Goal: Communication & Community: Answer question/provide support

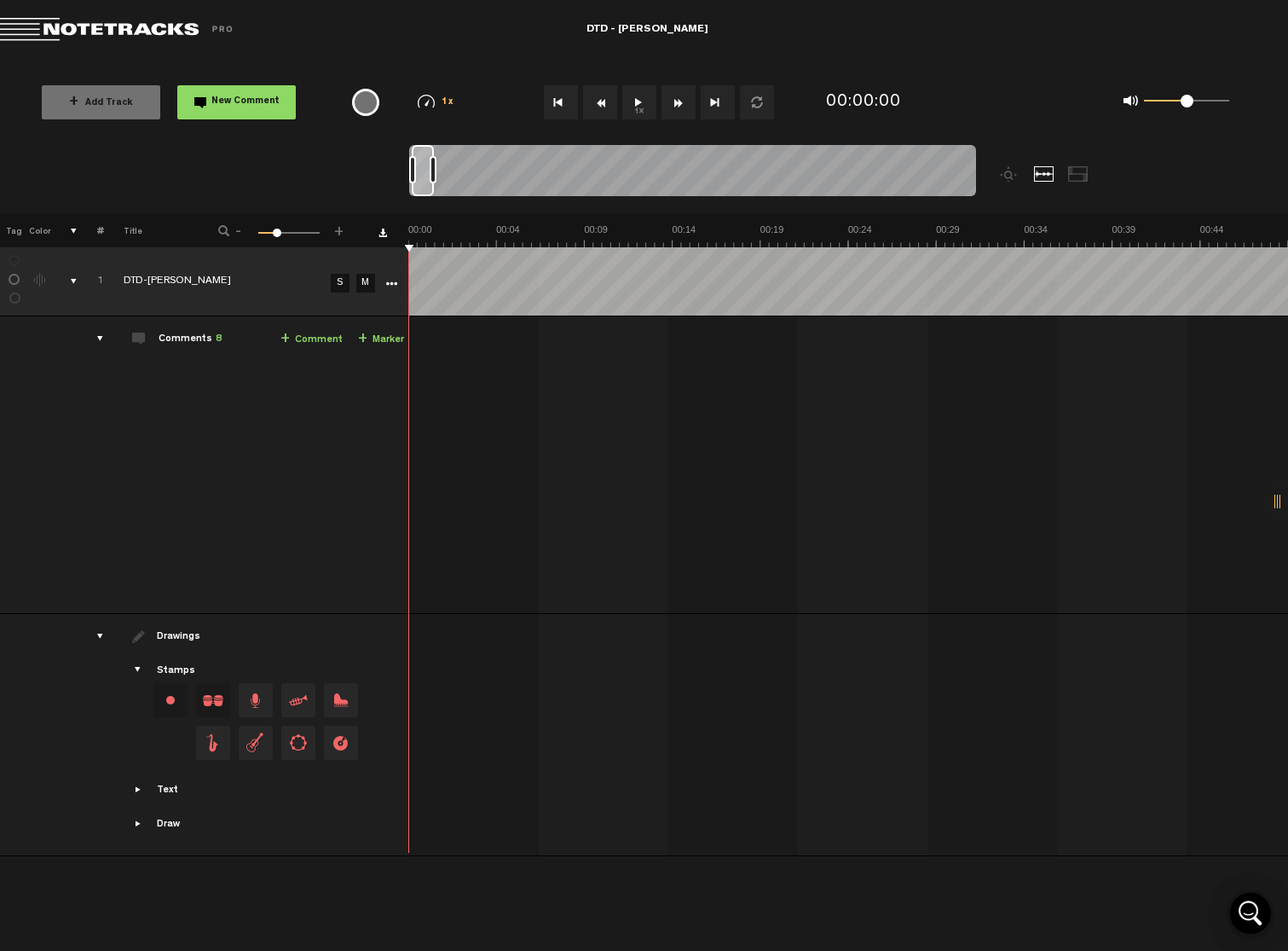
click at [641, 112] on button "1x" at bounding box center [640, 103] width 34 height 34
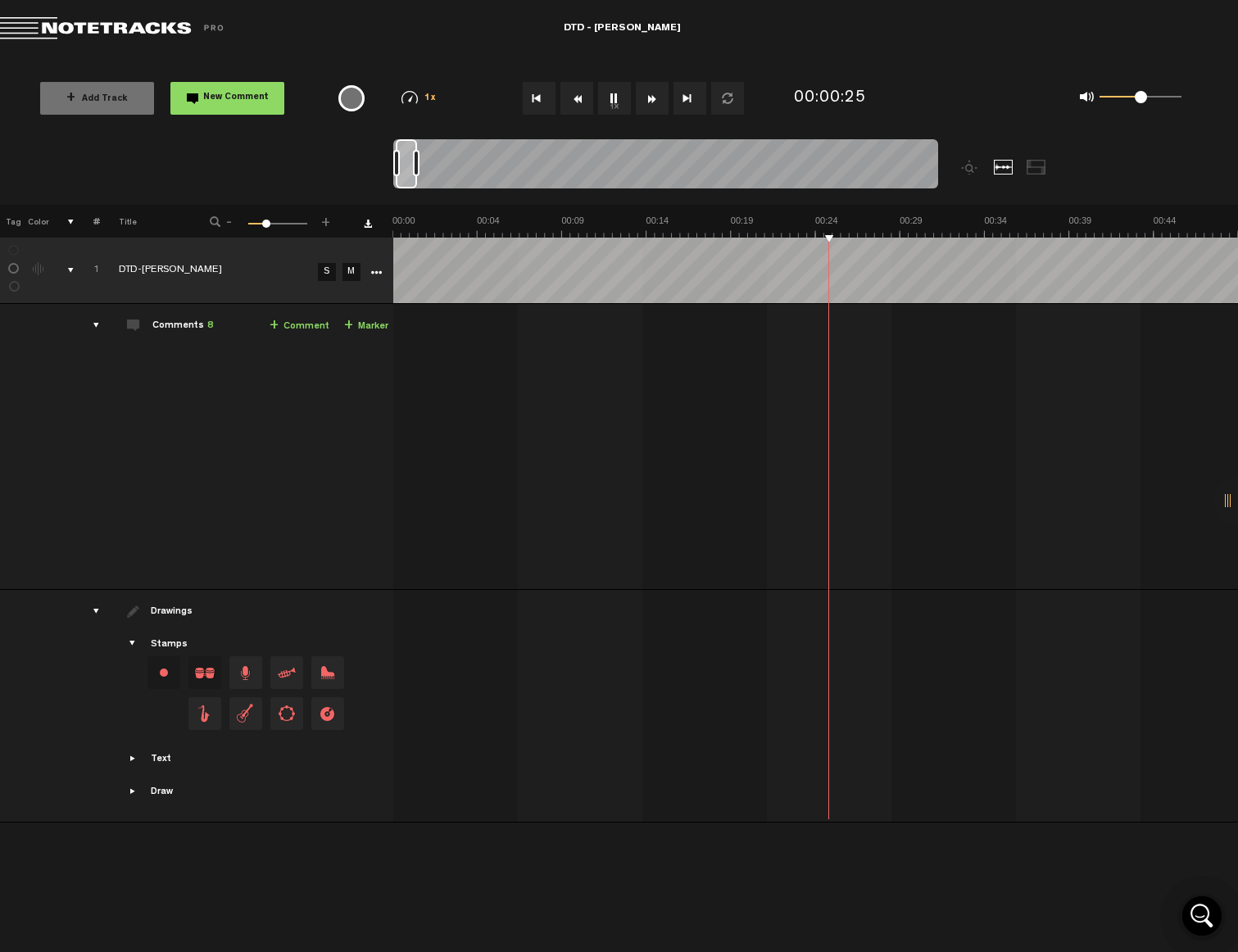
click at [618, 93] on button "1x" at bounding box center [615, 99] width 33 height 33
click at [796, 313] on td "1 DTD-[PERSON_NAME] S M DTD-[PERSON_NAME] by Lower Street 2 collaborators 02:38…" at bounding box center [816, 447] width 846 height 286
drag, startPoint x: 825, startPoint y: 357, endPoint x: 813, endPoint y: 357, distance: 12.0
click at [813, 357] on div "02:38 - • : "This section about how much our economy relies on tugboats helping…" at bounding box center [817, 453] width 843 height 272
click at [625, 96] on button "1x" at bounding box center [615, 99] width 33 height 33
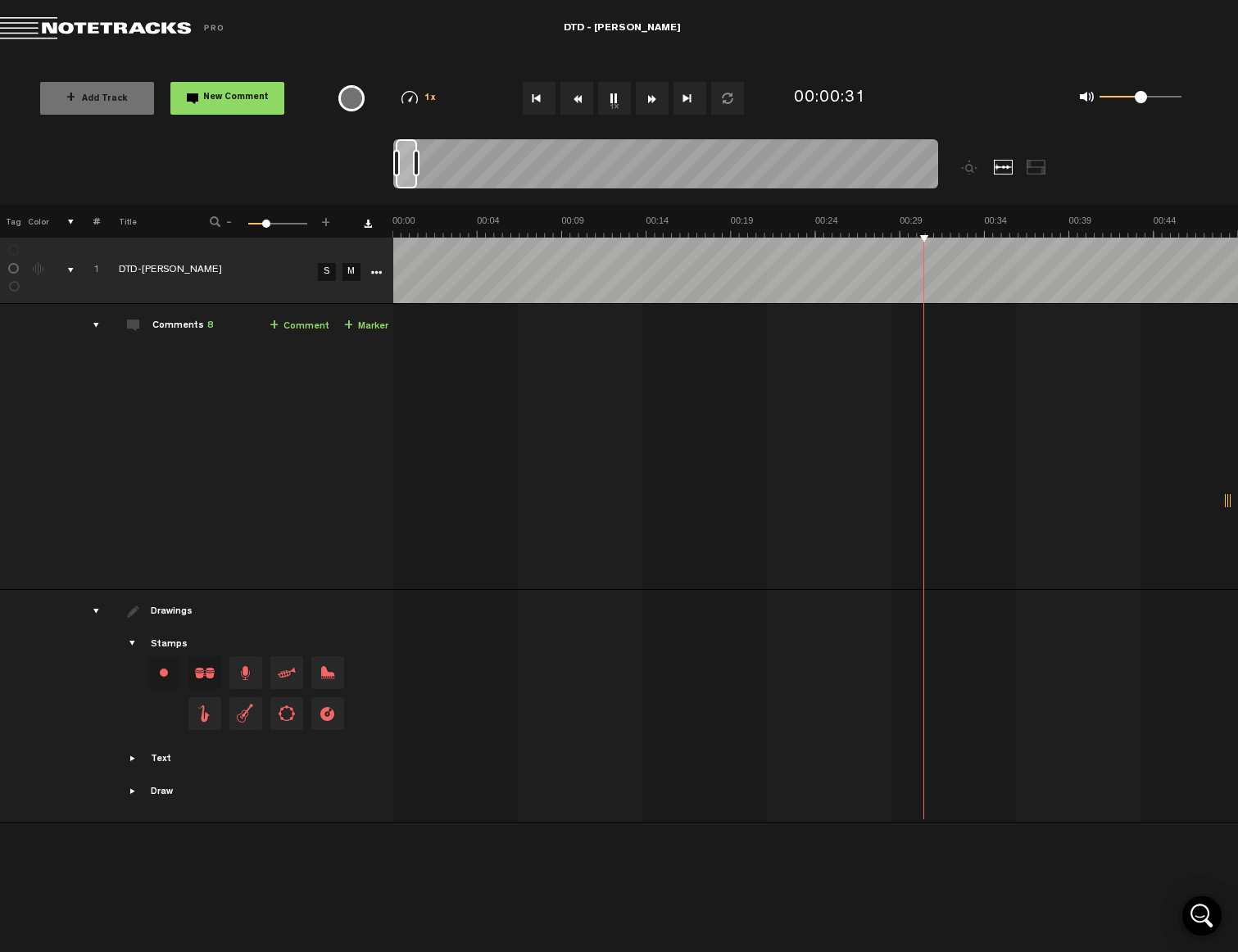
click at [615, 99] on button "1x" at bounding box center [615, 99] width 33 height 33
click at [822, 318] on div "02:38 - • : "This section about how much our economy relies on tugboats helping…" at bounding box center [817, 453] width 843 height 272
click at [809, 241] on div "+ New drawing Tag Color # Title - 1 100 28 + 1 DTD-[PERSON_NAME] S M Export to …" at bounding box center [619, 497] width 1238 height 585
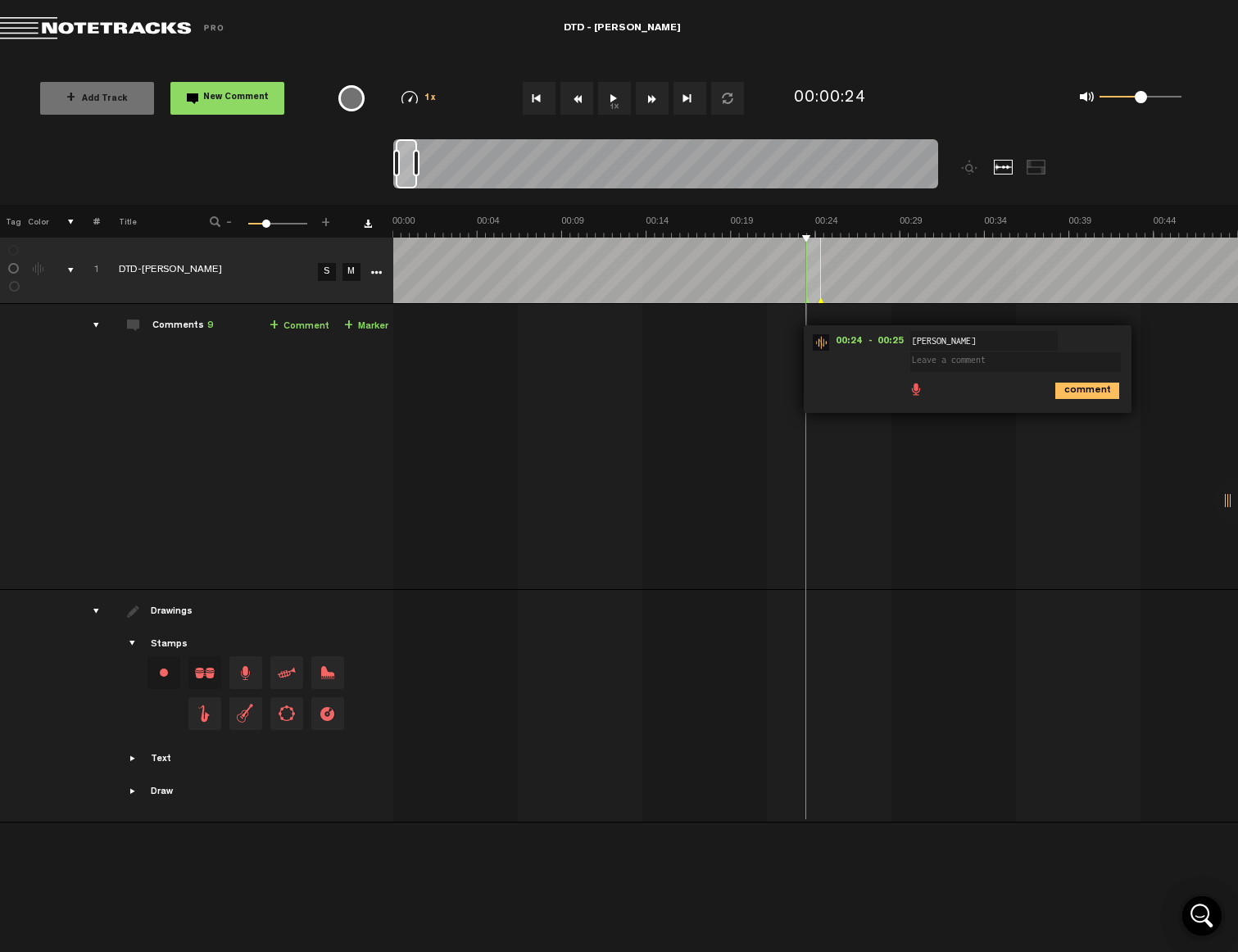
click at [684, 388] on div "00:24 - 00:25 • : "" [PERSON_NAME] [PERSON_NAME] [PERSON_NAME] comment 02:38 - …" at bounding box center [817, 453] width 843 height 272
click at [1025, 350] on span at bounding box center [1013, 356] width 205 height 18
click at [1149, 343] on span "Edit comment" at bounding box center [1144, 342] width 20 height 11
type textarea "I feel like the more interesting clip to start with would be the part where he …"
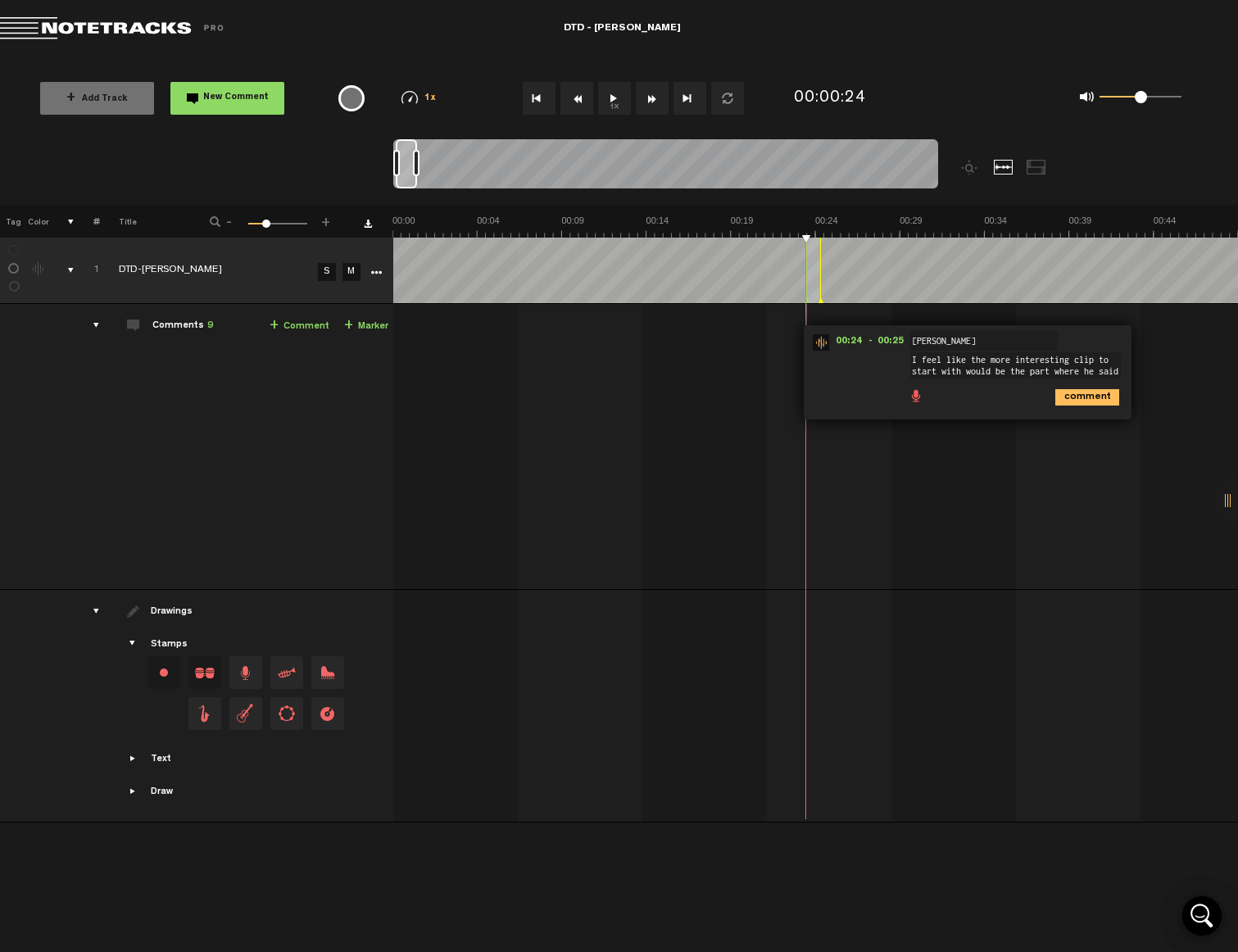
click at [618, 91] on button "1x" at bounding box center [615, 99] width 33 height 33
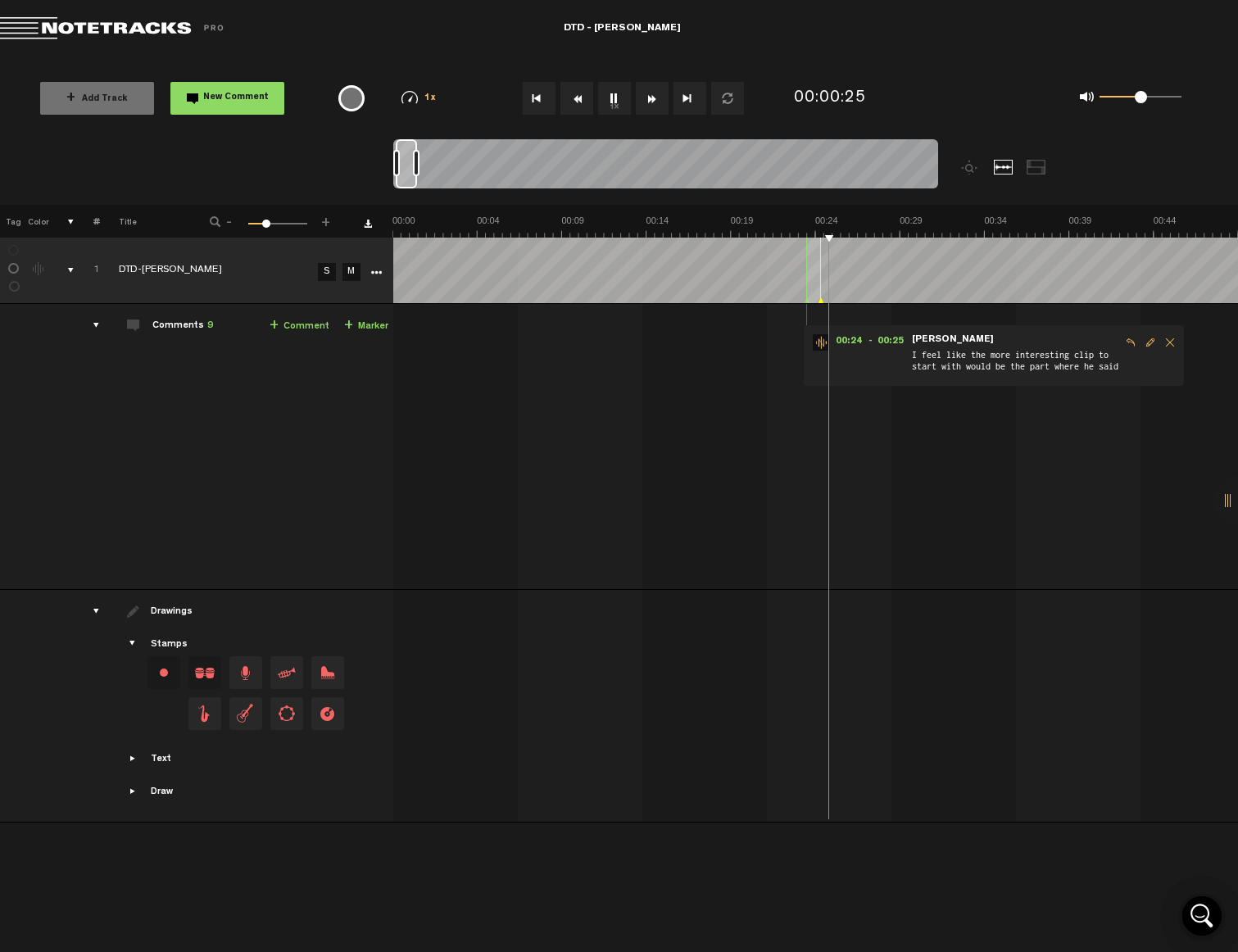
click at [616, 97] on button "1x" at bounding box center [615, 99] width 33 height 33
click at [1087, 366] on span "I feel like the more interesting clip to start with would be the part where he …" at bounding box center [1015, 363] width 211 height 31
click at [1151, 346] on span "Edit comment" at bounding box center [1150, 342] width 20 height 11
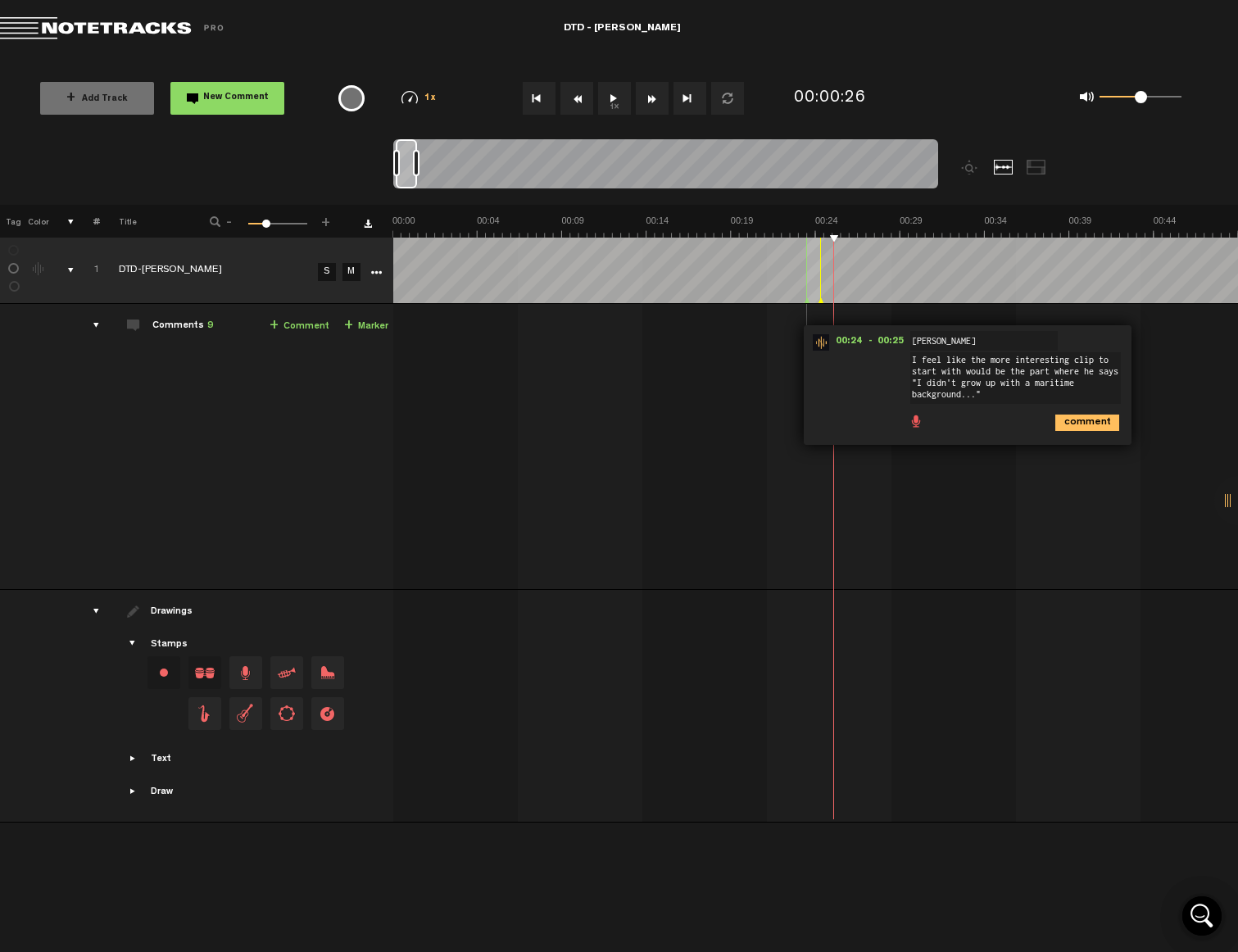
type textarea "I feel like the more interesting clip to start with would be the part where he …"
click at [1096, 424] on icon "comment" at bounding box center [1087, 423] width 64 height 16
click at [98, 324] on div "comments" at bounding box center [89, 325] width 25 height 16
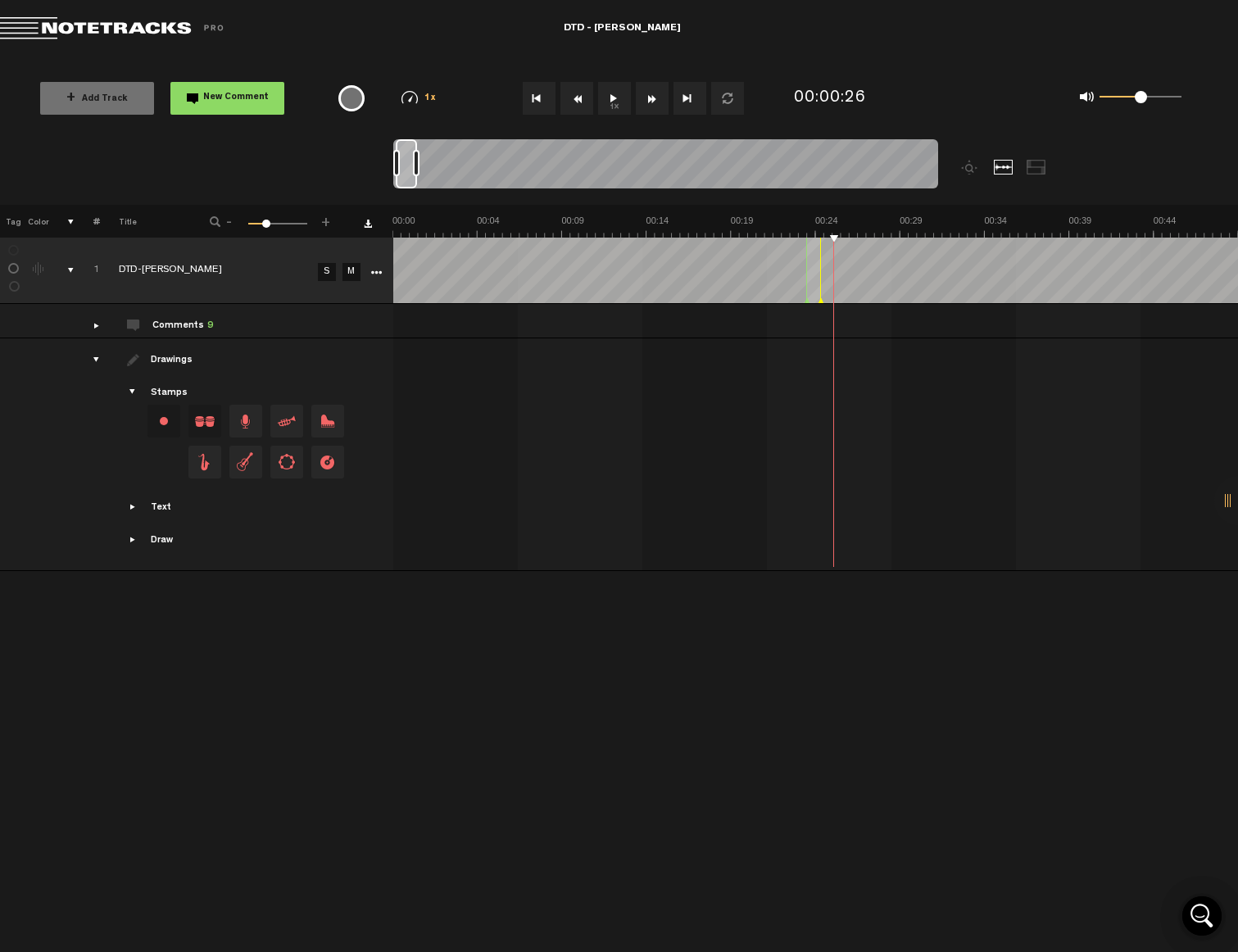
click at [98, 324] on div "comments" at bounding box center [89, 325] width 25 height 16
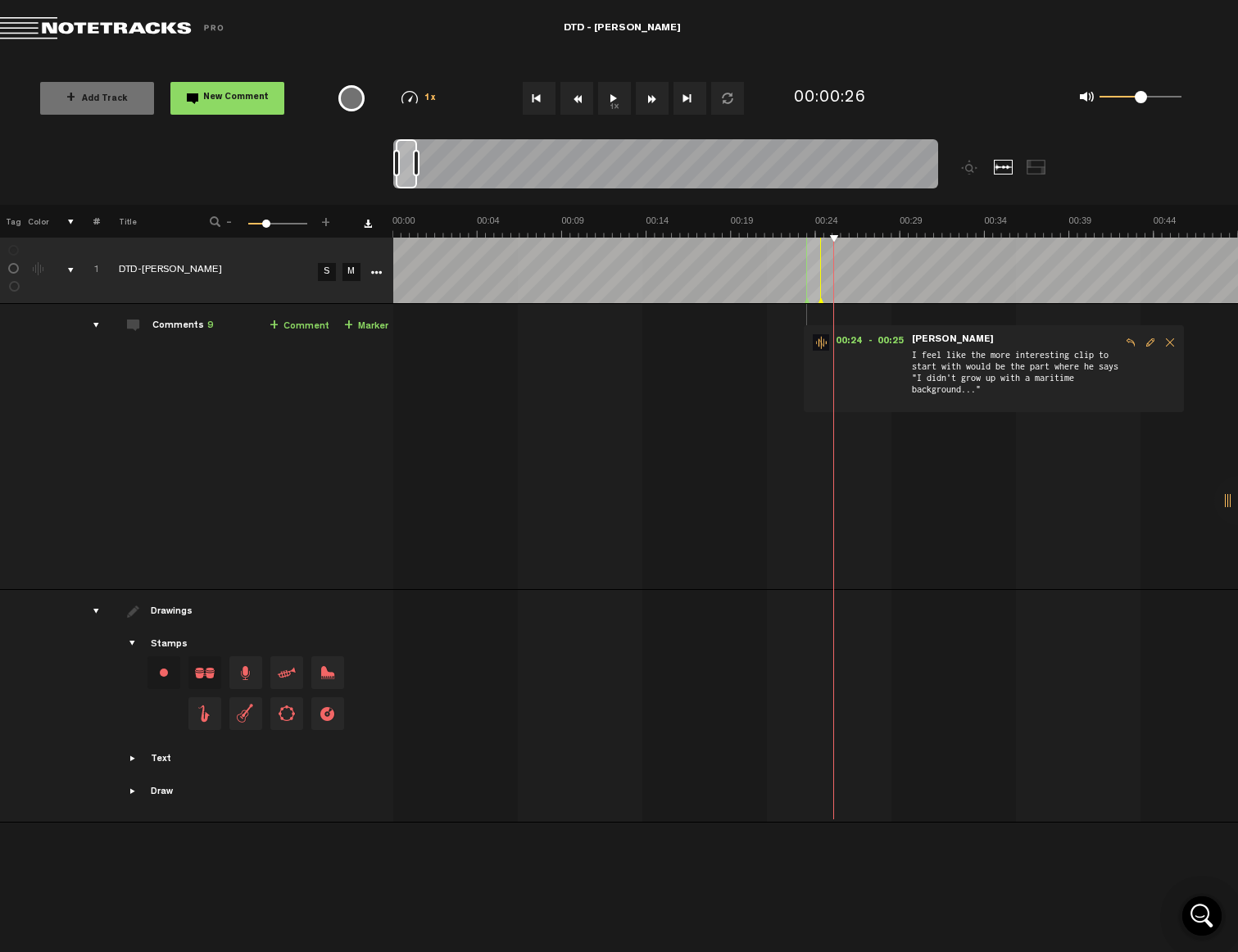
click at [617, 96] on button "1x" at bounding box center [615, 99] width 33 height 33
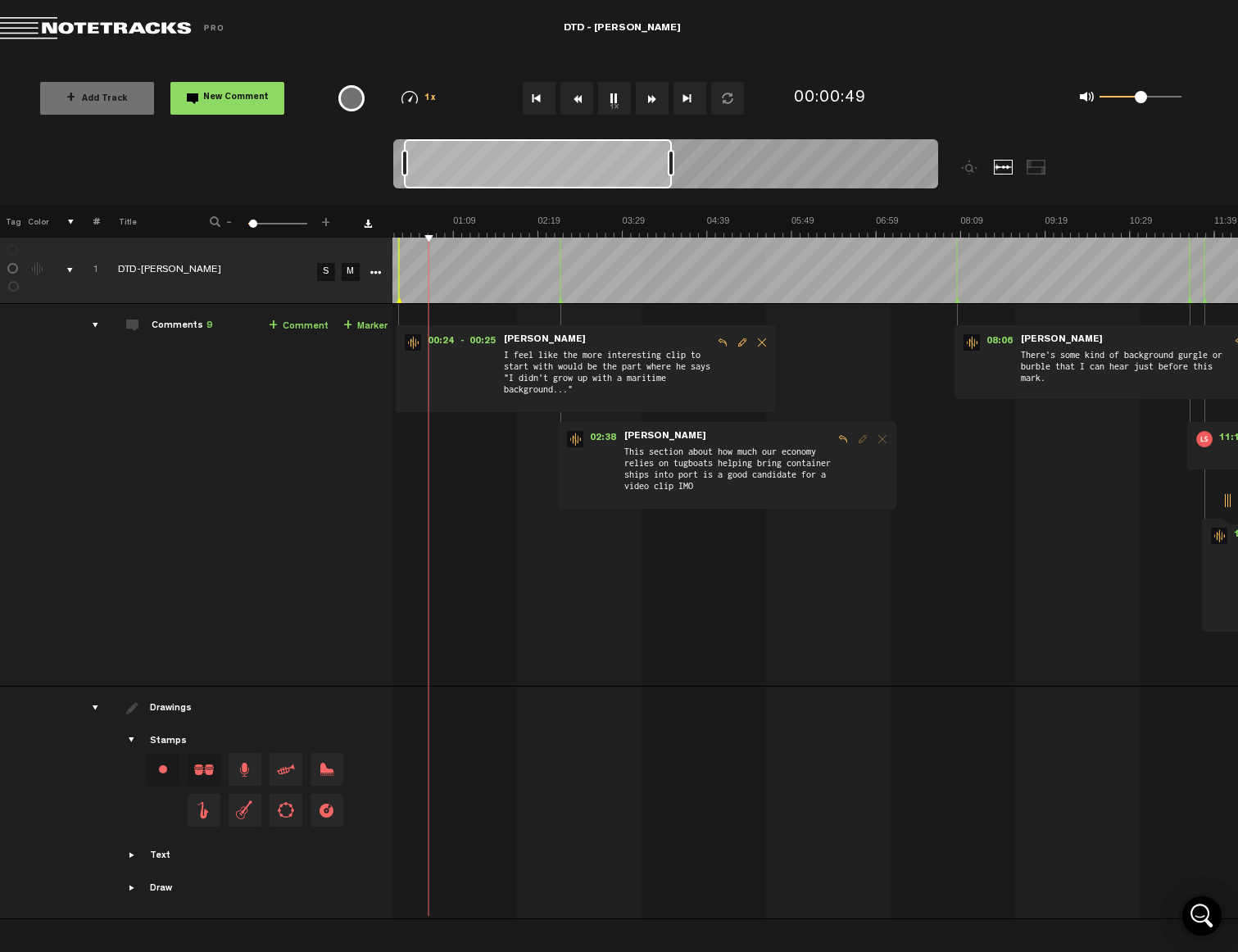
scroll to position [0, 12]
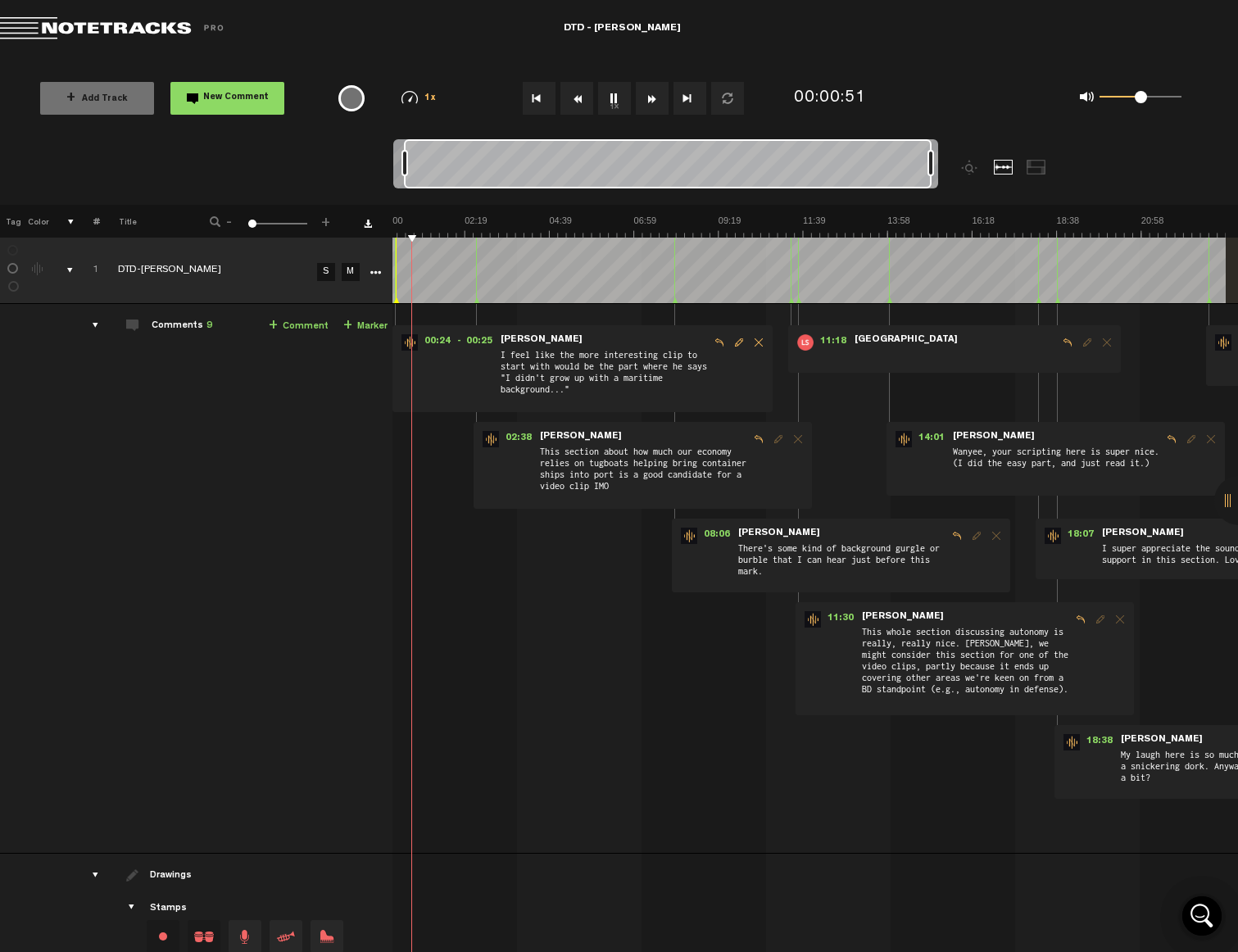
drag, startPoint x: 423, startPoint y: 161, endPoint x: 948, endPoint y: 163, distance: 525.0
click at [948, 163] on div at bounding box center [734, 172] width 681 height 66
click at [926, 160] on div at bounding box center [665, 166] width 545 height 55
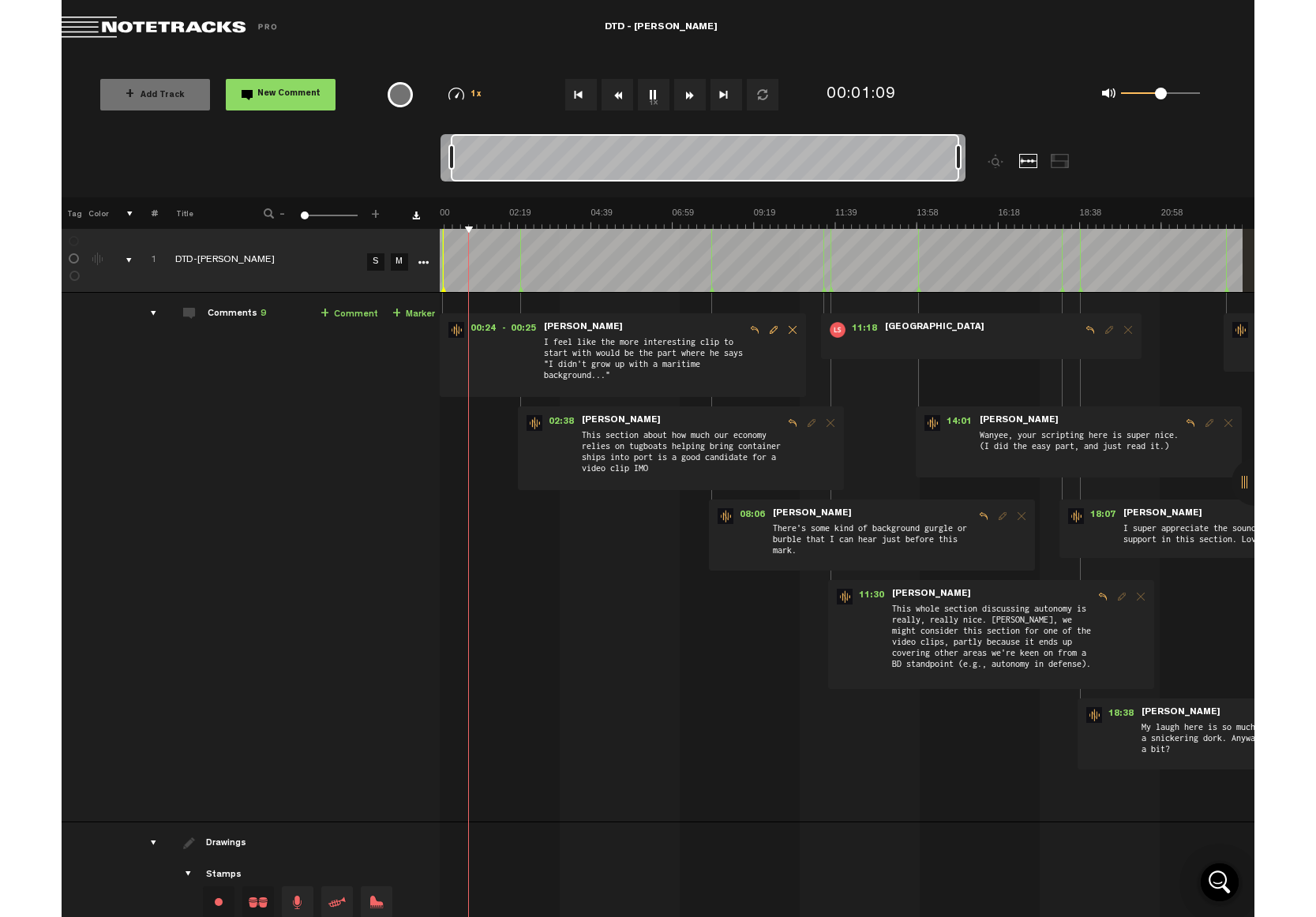
scroll to position [0, 11]
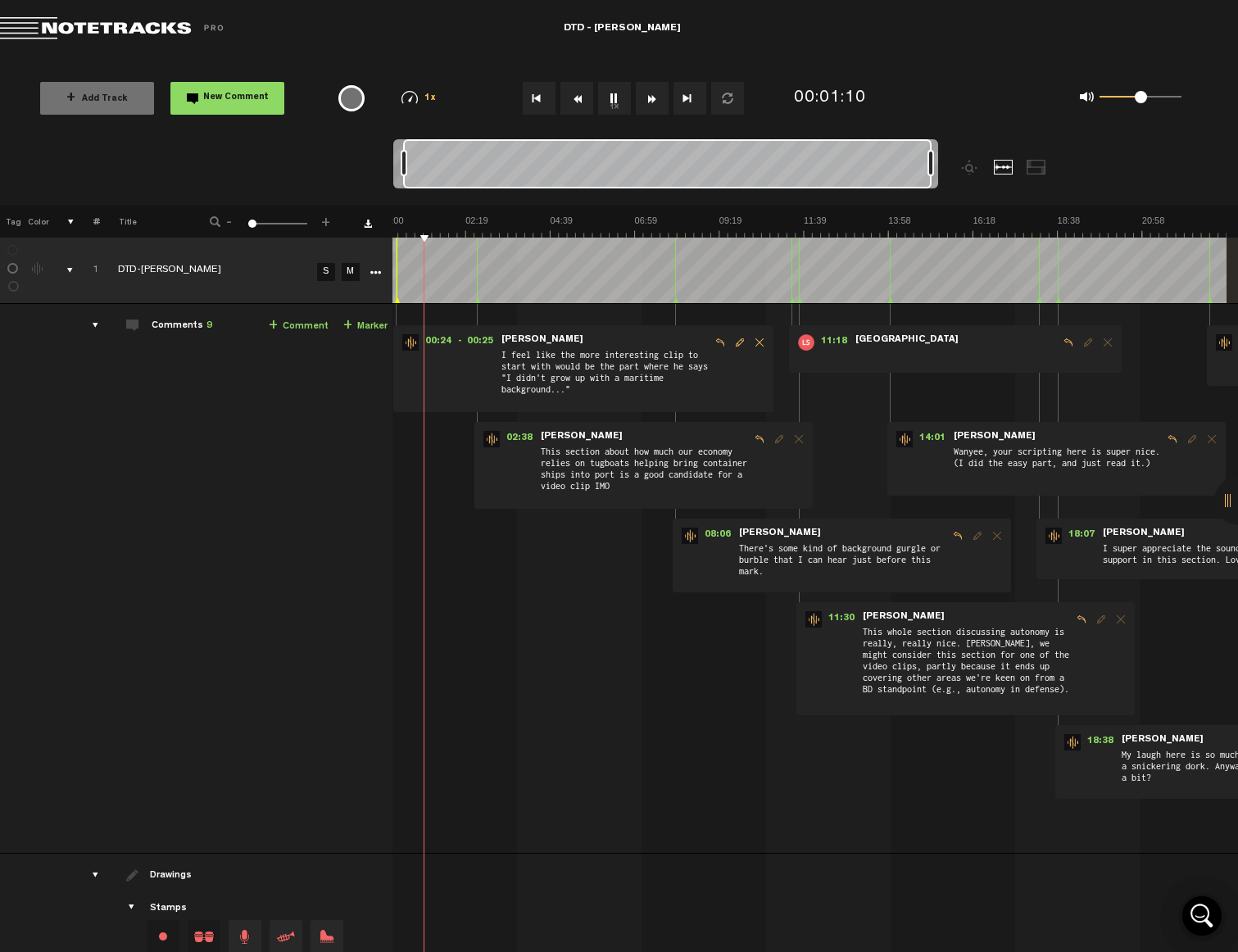
drag, startPoint x: 928, startPoint y: 161, endPoint x: 1017, endPoint y: 161, distance: 89.0
click at [1017, 161] on div at bounding box center [734, 172] width 681 height 66
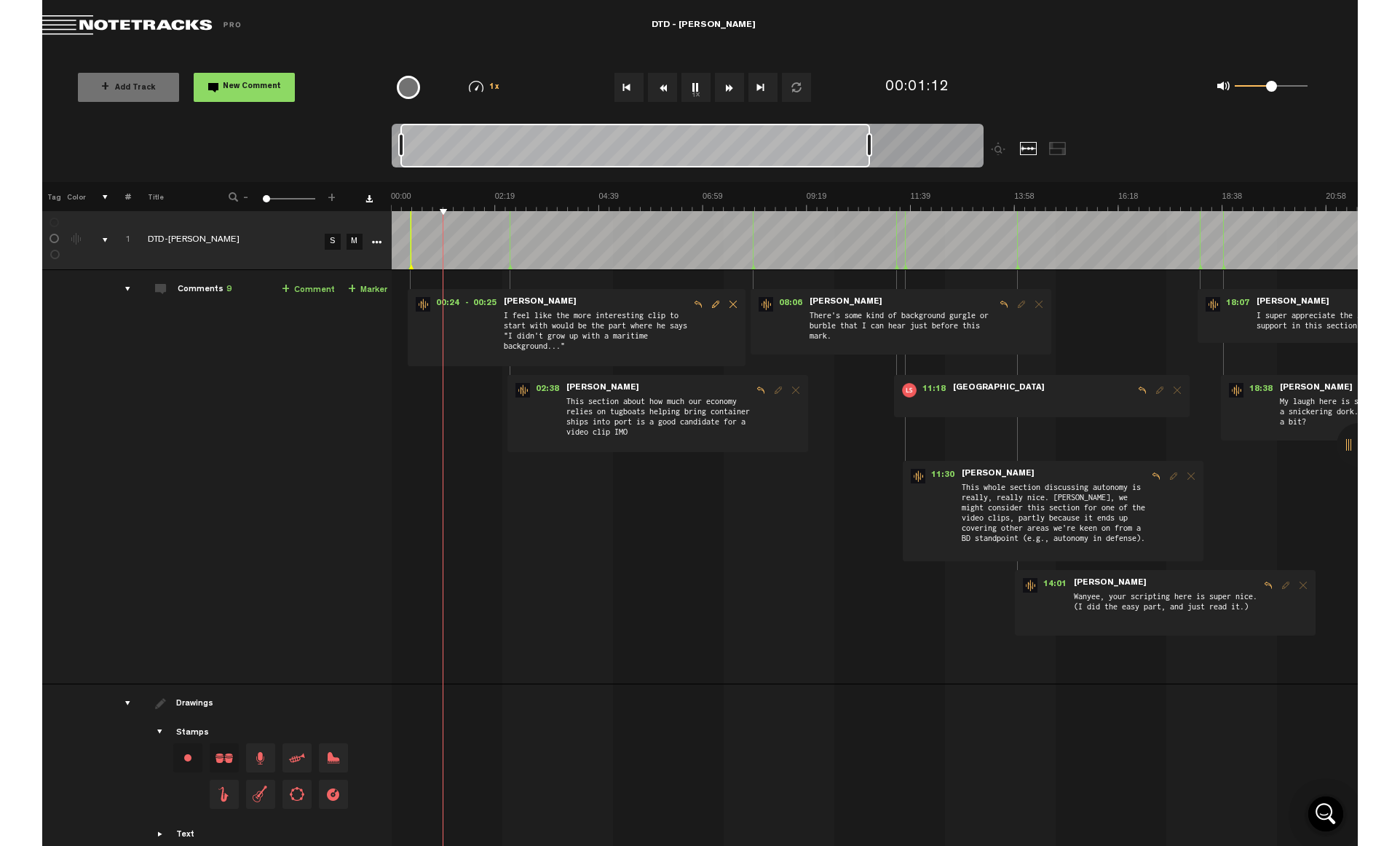
scroll to position [0, 11]
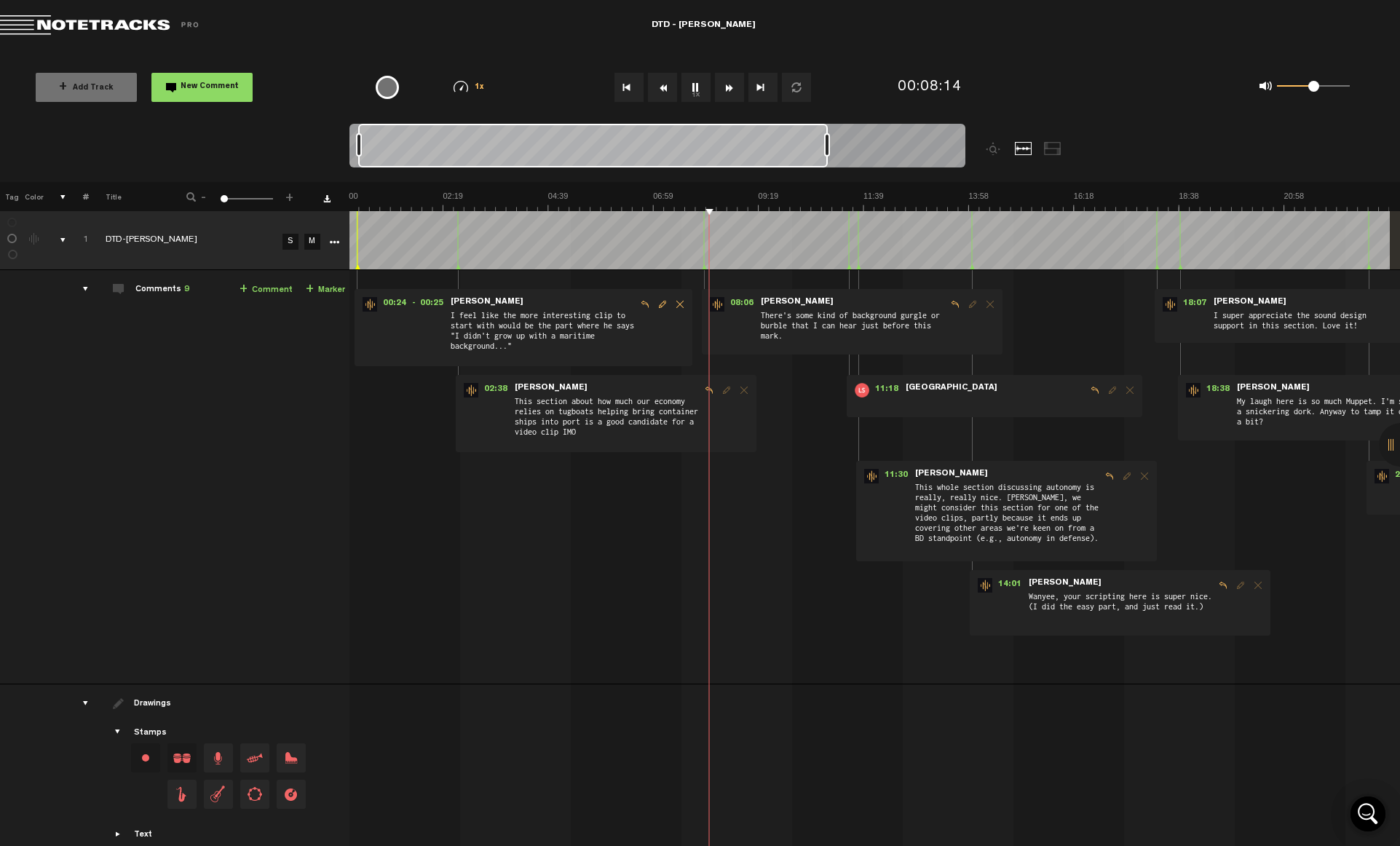
click at [697, 88] on button "1x" at bounding box center [696, 88] width 29 height 29
click at [693, 195] on img at bounding box center [864, 201] width 1051 height 20
click at [194, 95] on button "New Comment" at bounding box center [202, 88] width 101 height 29
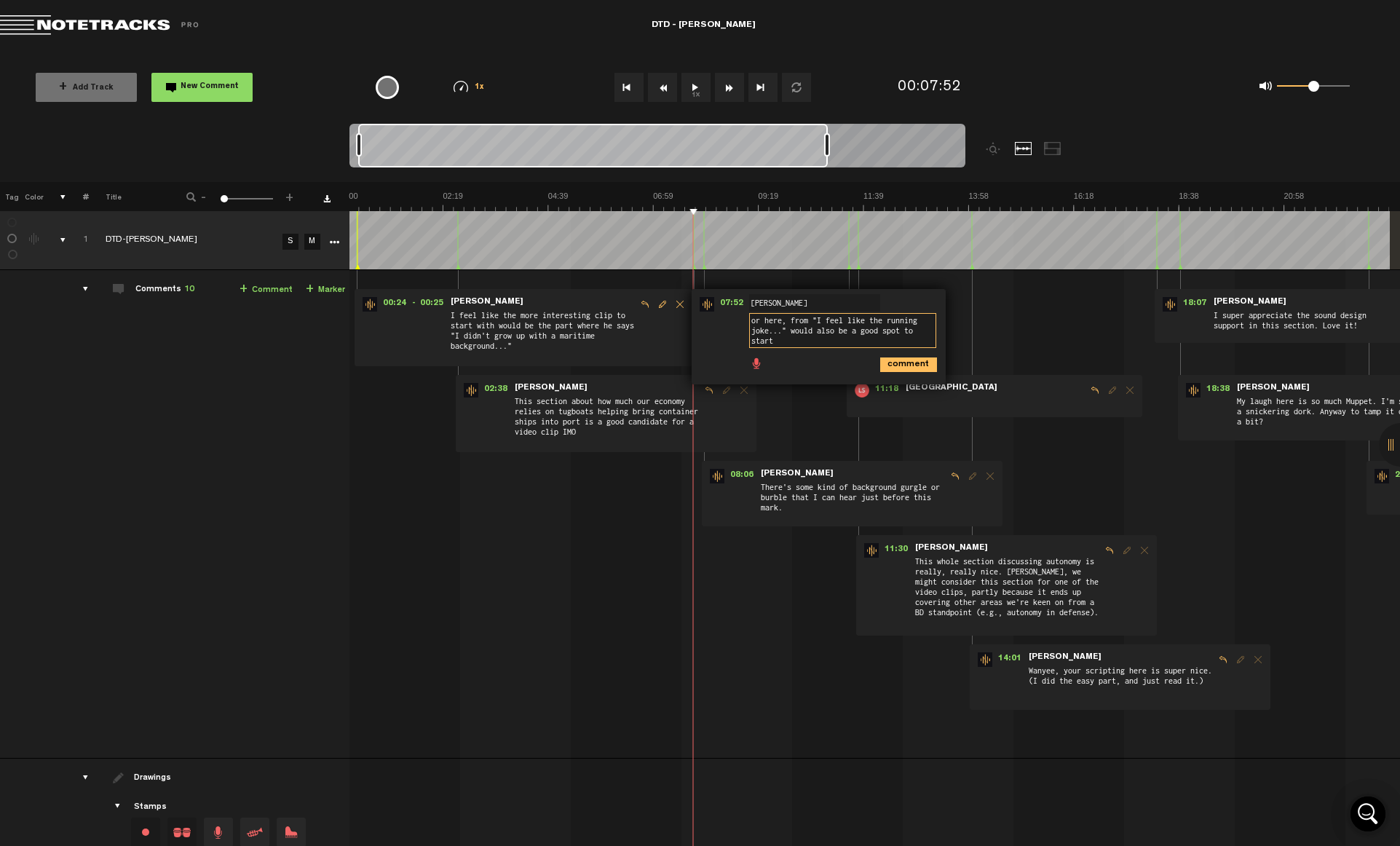
scroll to position [0, 0]
type textarea "or here, from "I feel like the running joke..." would also be a good spot to st…"
click at [898, 364] on icon "comment" at bounding box center [909, 365] width 57 height 15
click at [699, 89] on button "1x" at bounding box center [696, 88] width 29 height 29
click at [700, 87] on button "1x" at bounding box center [696, 88] width 29 height 29
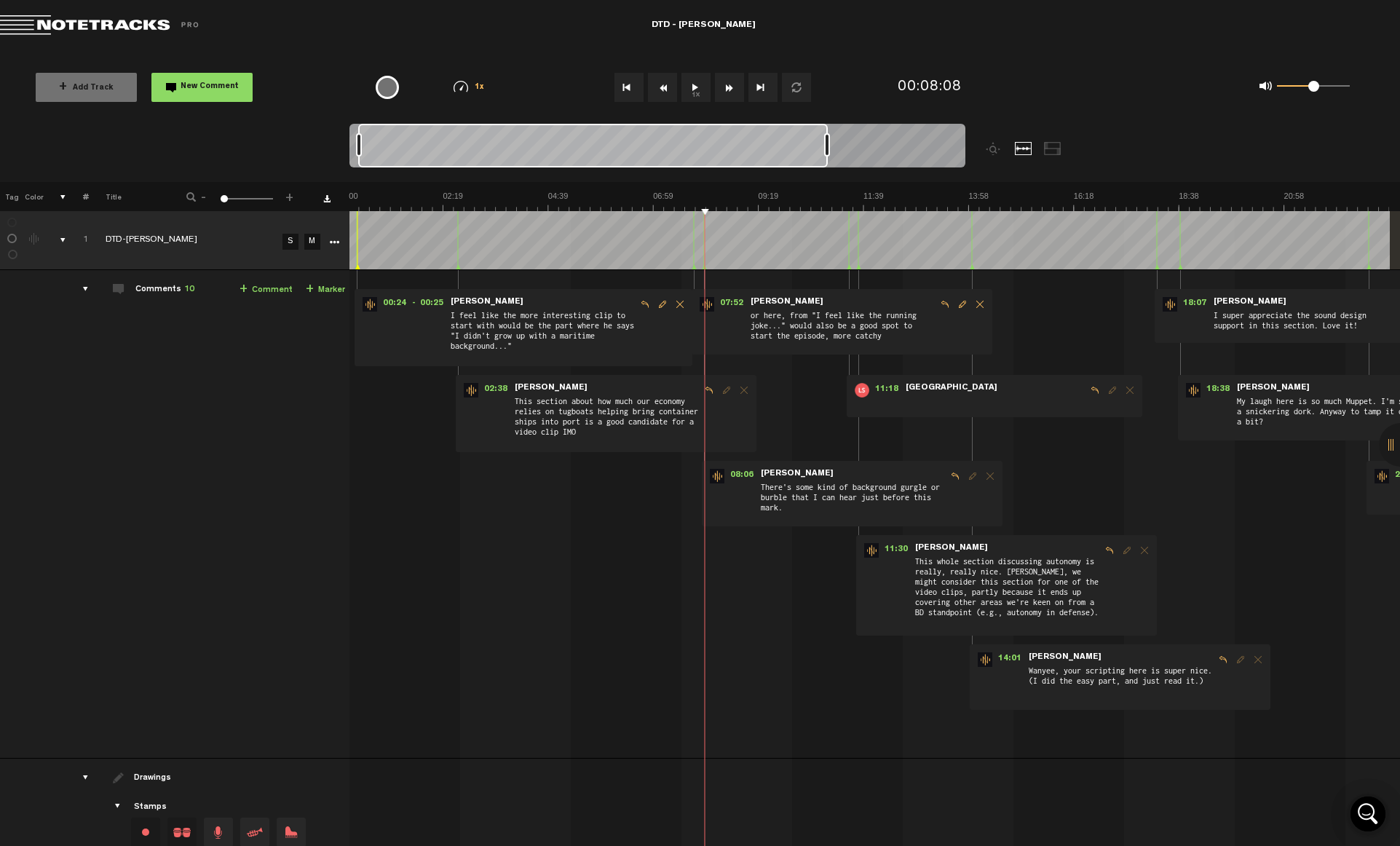
click at [698, 76] on button "1x" at bounding box center [696, 88] width 29 height 29
click at [241, 86] on button "New Comment" at bounding box center [202, 88] width 101 height 29
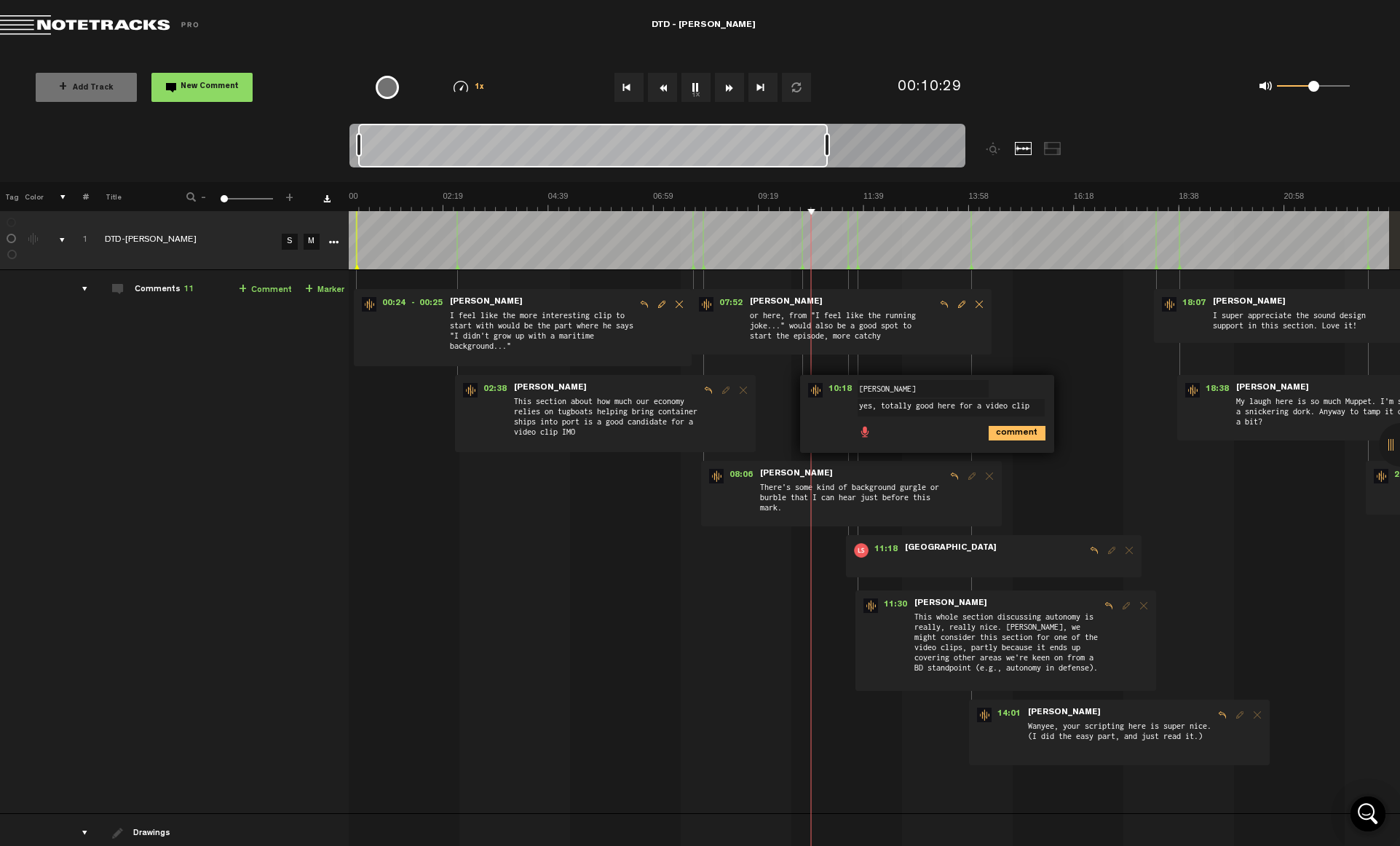
type textarea "yes, totally good here for a video clip"
drag, startPoint x: 1023, startPoint y: 434, endPoint x: 1040, endPoint y: 433, distance: 17.0
click at [1023, 434] on icon "comment" at bounding box center [1017, 433] width 57 height 15
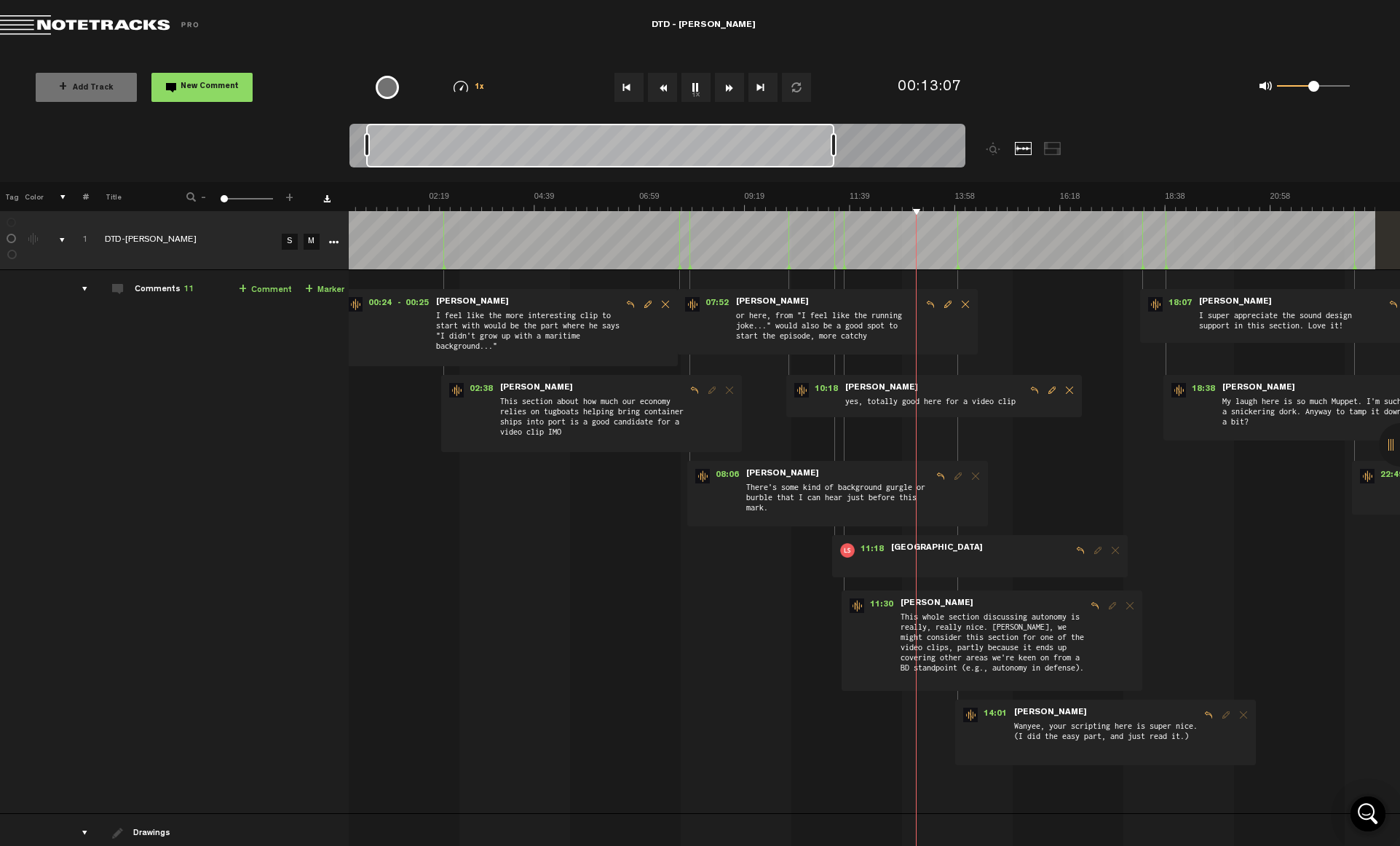
scroll to position [0, 25]
click at [925, 156] on div at bounding box center [657, 148] width 616 height 48
click at [877, 150] on div at bounding box center [657, 148] width 616 height 48
drag, startPoint x: 830, startPoint y: 149, endPoint x: 996, endPoint y: 147, distance: 166.0
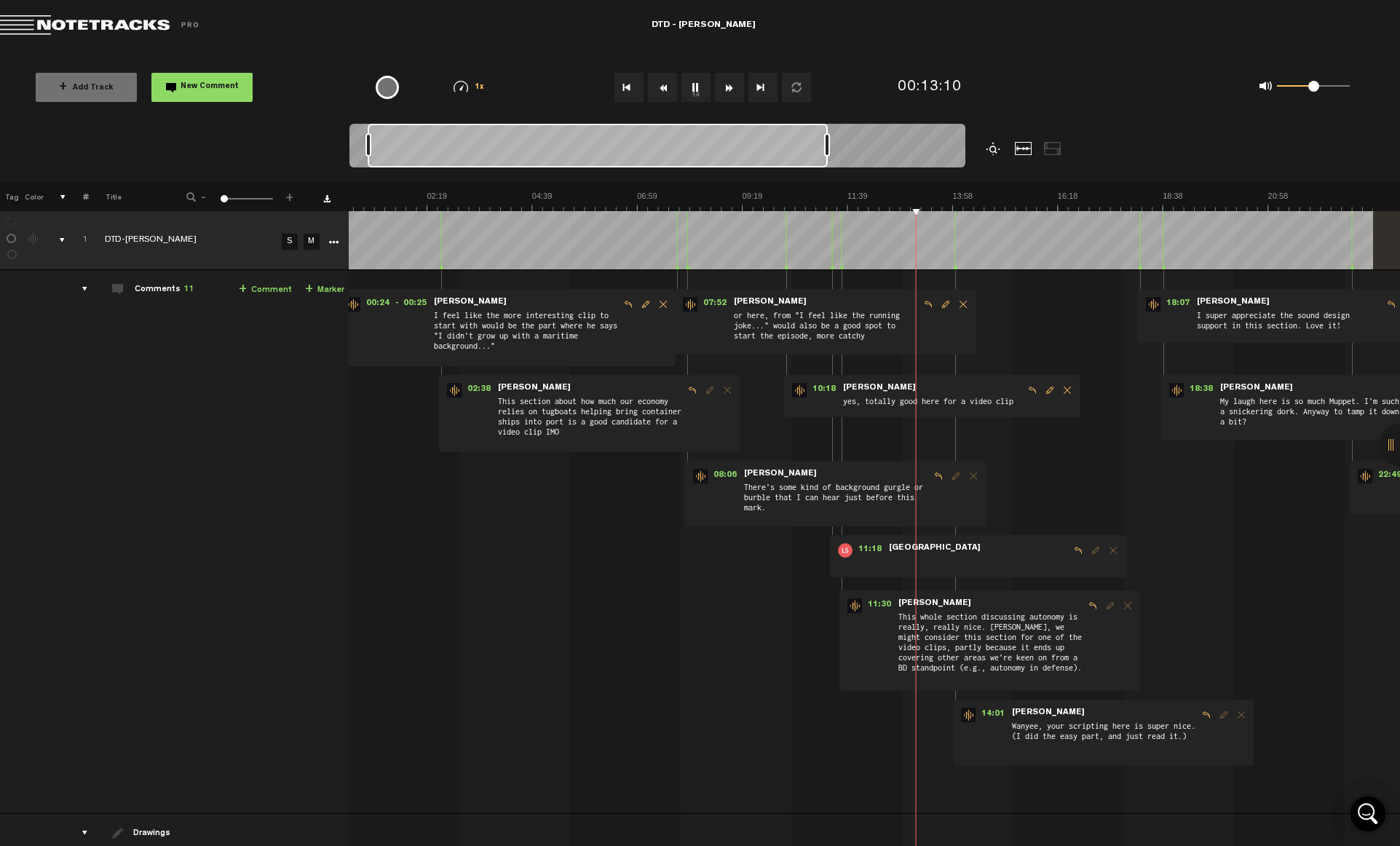
click at [996, 147] on div at bounding box center [734, 153] width 770 height 59
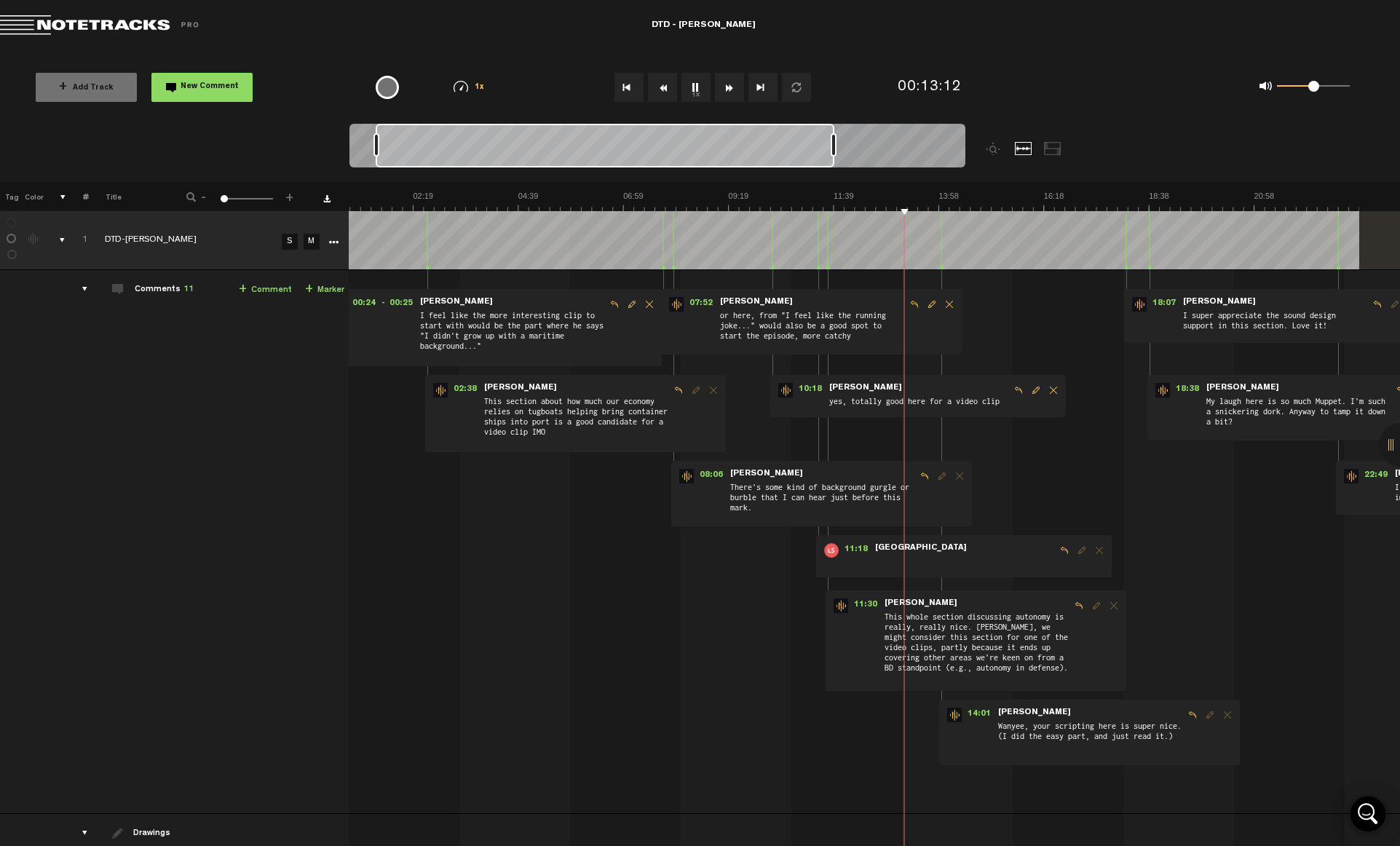
click at [890, 160] on div at bounding box center [657, 148] width 616 height 48
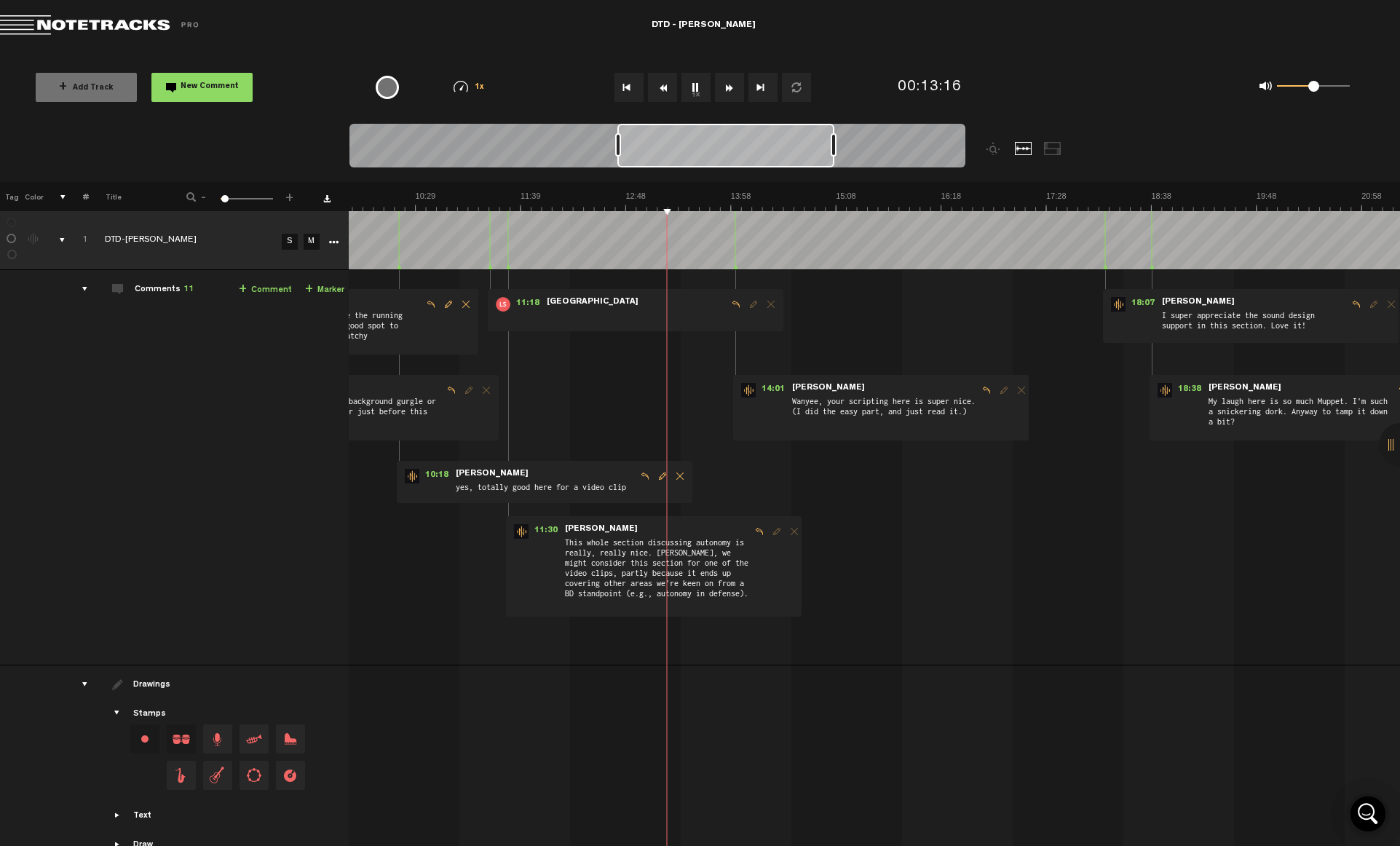
scroll to position [0, 1]
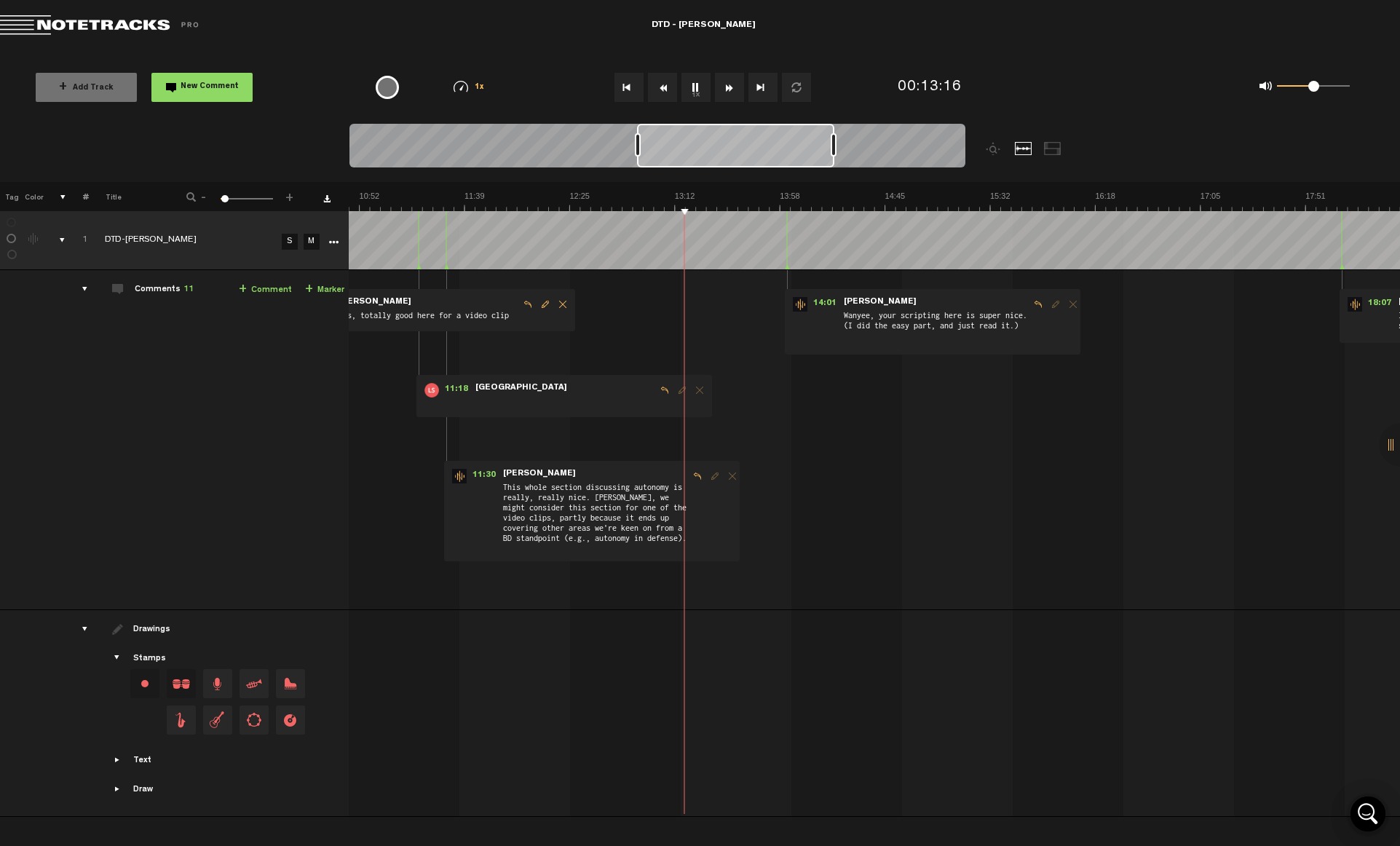
drag, startPoint x: 376, startPoint y: 149, endPoint x: 637, endPoint y: 149, distance: 261.0
click at [637, 149] on div at bounding box center [638, 145] width 6 height 23
click at [846, 141] on div at bounding box center [657, 148] width 616 height 48
drag, startPoint x: 834, startPoint y: 139, endPoint x: 1013, endPoint y: 136, distance: 179.0
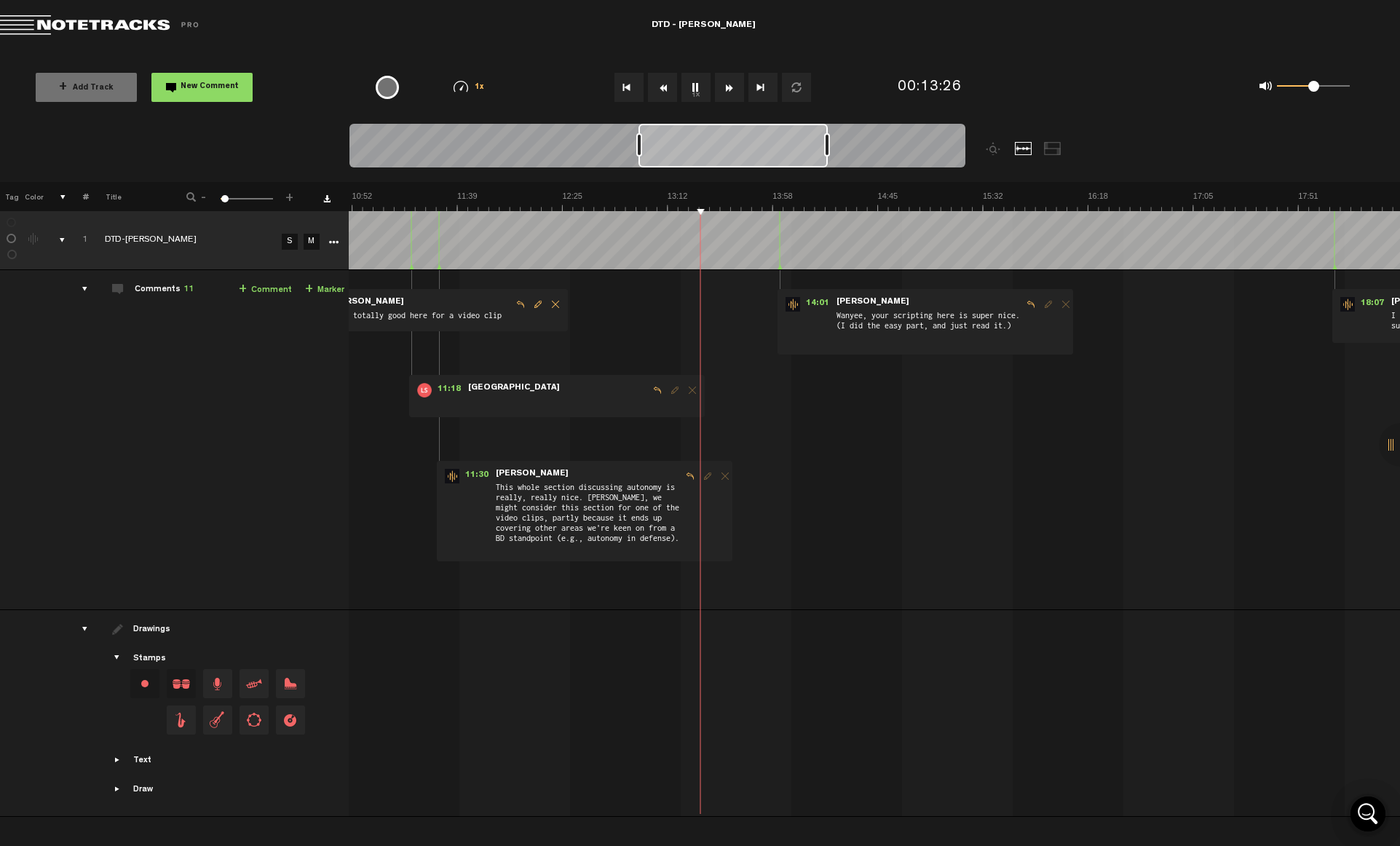
click at [1013, 136] on div at bounding box center [734, 153] width 770 height 59
click at [924, 196] on img at bounding box center [457, 201] width 3154 height 20
click at [901, 193] on img at bounding box center [457, 201] width 3154 height 20
click at [219, 90] on span "New Comment" at bounding box center [210, 87] width 58 height 8
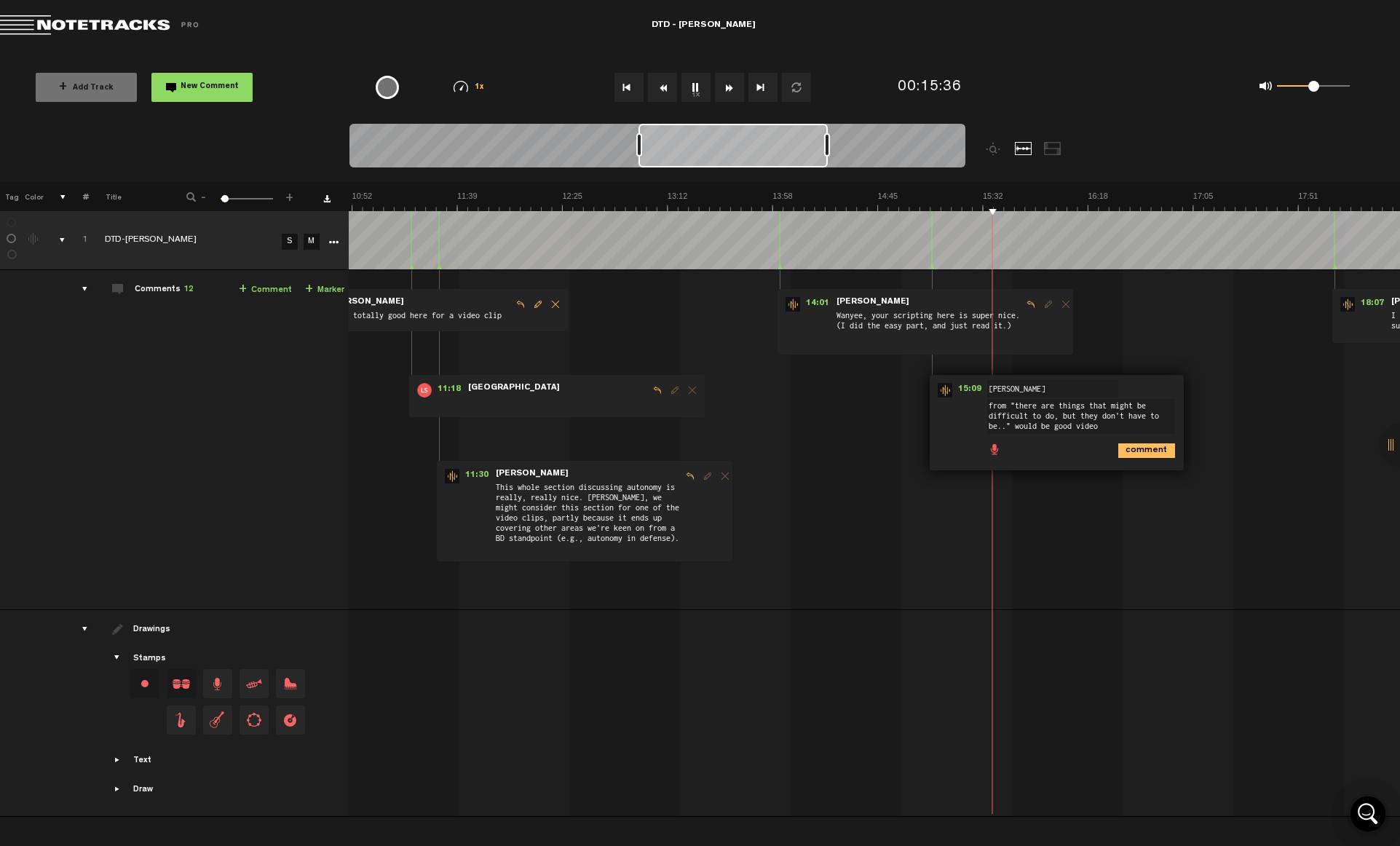
type textarea "from "there are things that might be difficult to do, but they don't have to be…"
click at [1100, 454] on icon "comment" at bounding box center [1147, 450] width 57 height 15
click at [192, 81] on button "New Comment" at bounding box center [202, 88] width 101 height 29
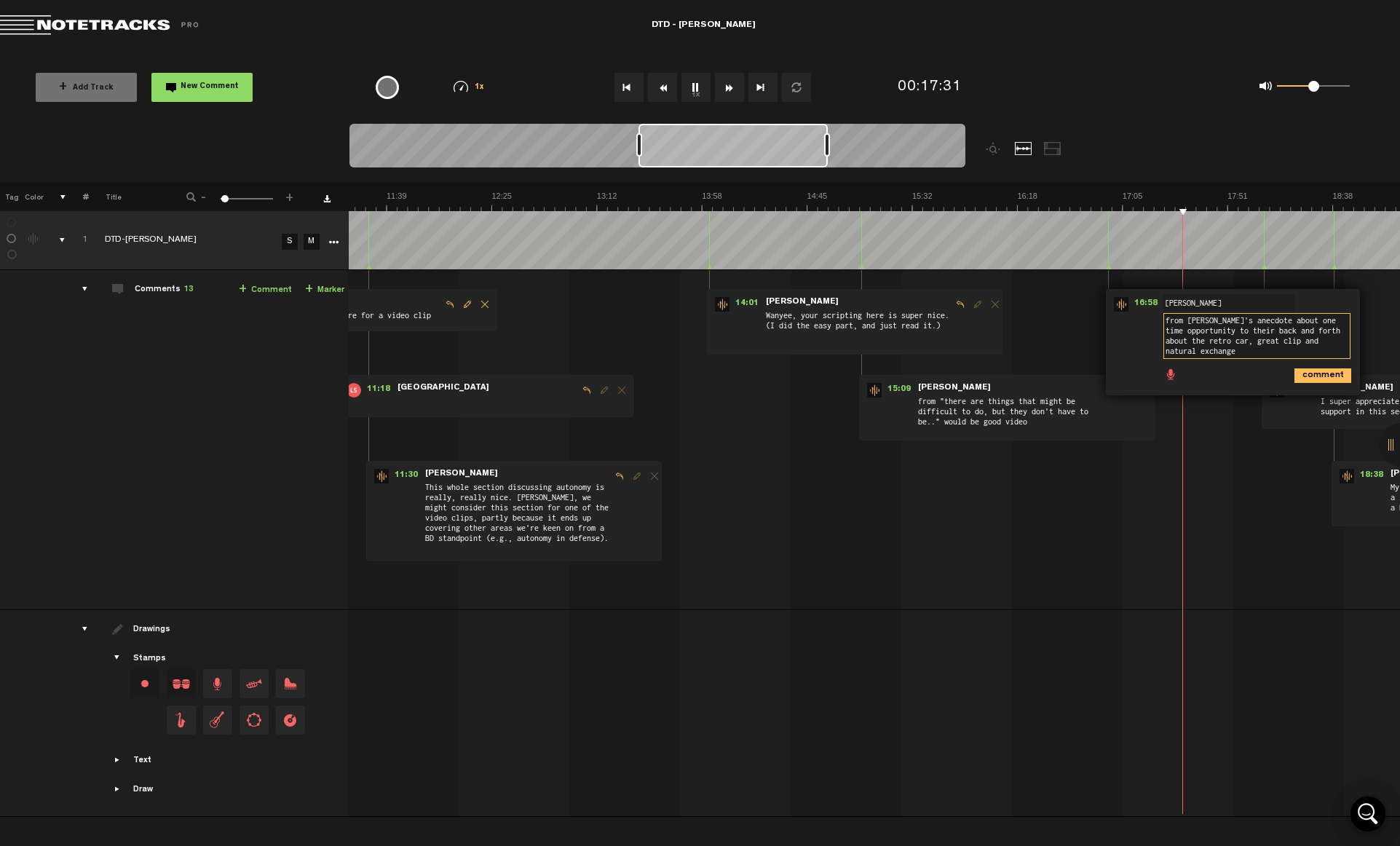
type textarea "from [PERSON_NAME]'s anecdote about one time opportunity to their back and fort…"
click at [1100, 371] on icon "comment" at bounding box center [1323, 376] width 57 height 15
click at [1100, 306] on span "Edit comment" at bounding box center [1377, 304] width 18 height 10
click at [1100, 340] on textarea "from [PERSON_NAME]'s anecdote about one time opportunity to their back and fort…" at bounding box center [1257, 336] width 187 height 46
type textarea "from [PERSON_NAME]'s anecdote about one time opportunity to their back and fort…"
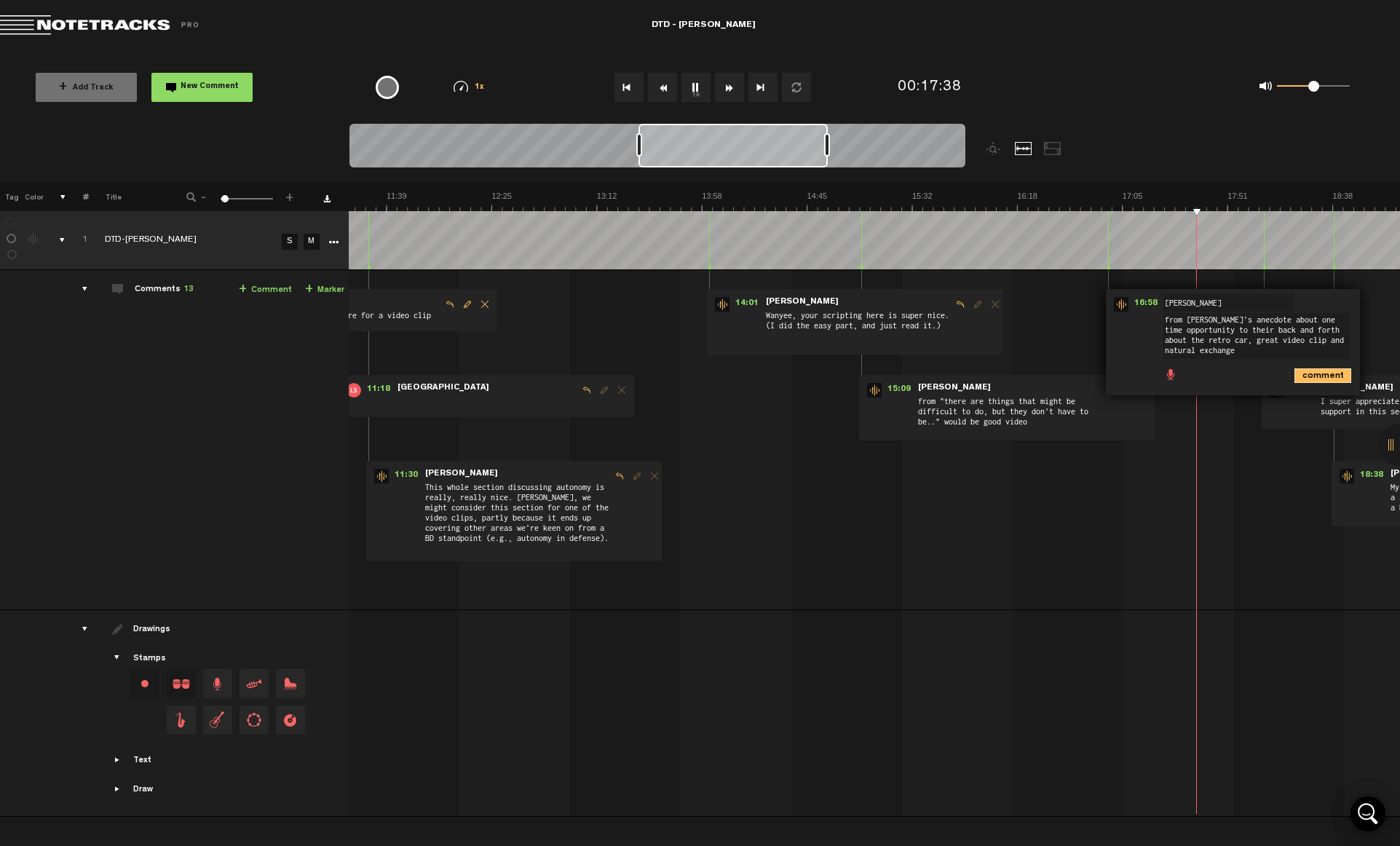
click at [1100, 376] on icon "comment" at bounding box center [1323, 376] width 57 height 15
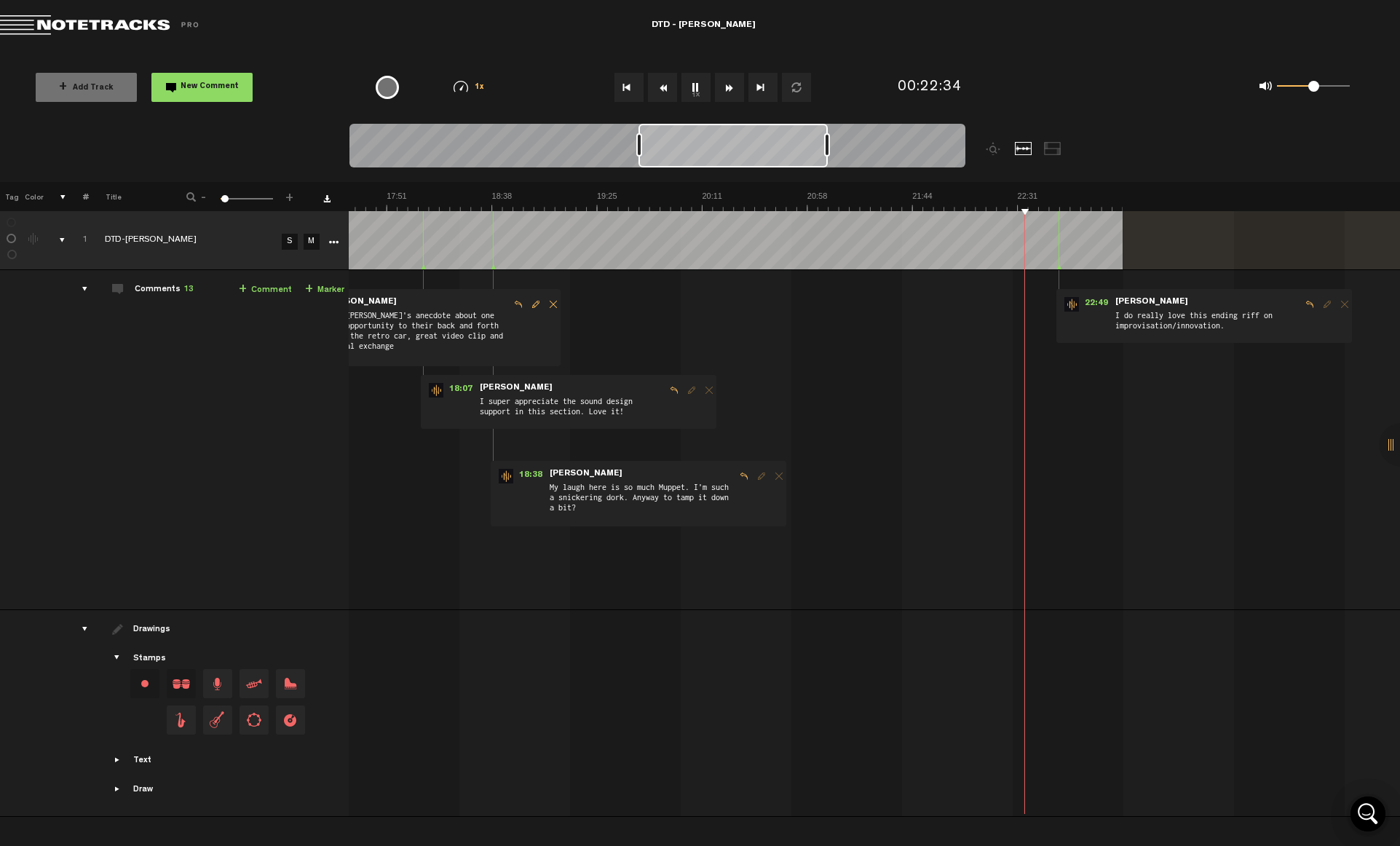
scroll to position [0, 2381]
click at [1100, 326] on span "I do really love this ending riff on improvisation/innovation." at bounding box center [1207, 323] width 187 height 28
